Goal: Task Accomplishment & Management: Manage account settings

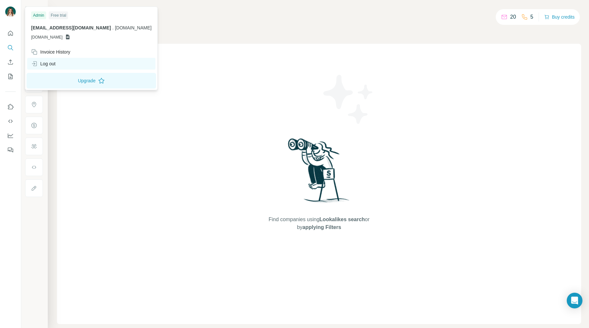
click at [55, 63] on div "Log out" at bounding box center [43, 63] width 25 height 7
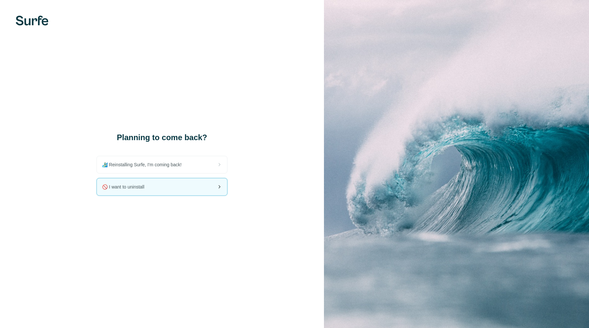
click at [169, 185] on div "🚫 I want to uninstall" at bounding box center [162, 187] width 130 height 17
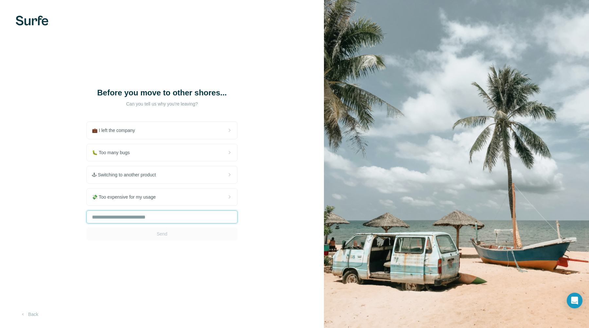
click at [139, 219] on input "text" at bounding box center [161, 217] width 151 height 13
click at [150, 231] on button "Send" at bounding box center [161, 234] width 151 height 13
